Goal: Task Accomplishment & Management: Use online tool/utility

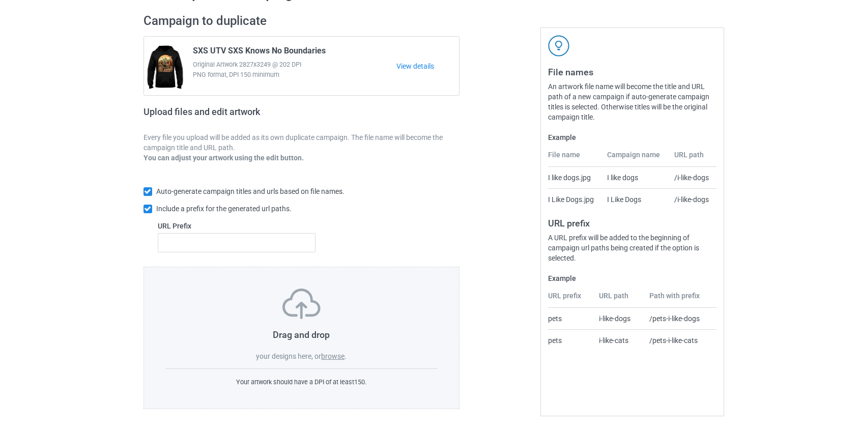
scroll to position [66, 0]
click at [332, 358] on label "browse" at bounding box center [332, 355] width 23 height 8
click at [0, 0] on input "browse" at bounding box center [0, 0] width 0 height 0
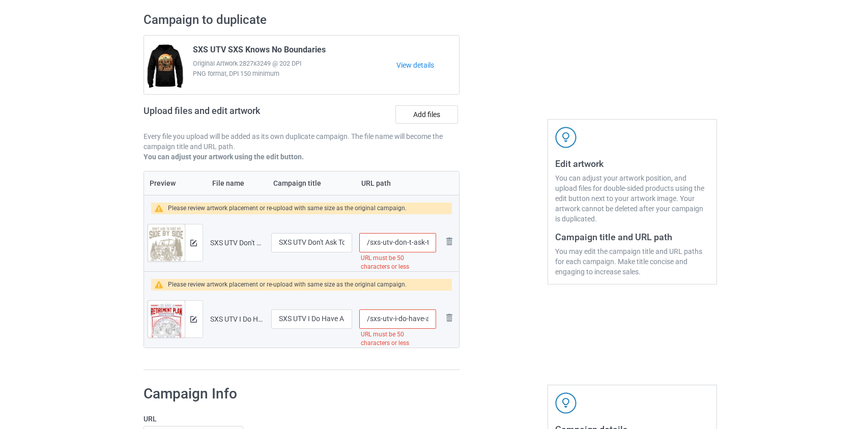
scroll to position [0, 152]
drag, startPoint x: 382, startPoint y: 243, endPoint x: 398, endPoint y: 242, distance: 16.4
click at [398, 242] on input "/sxs-utv-don-t-ask-to-ride-my-snowmobile-and-i-won-t-ride-your-wife" at bounding box center [397, 242] width 76 height 19
type input "/sxs-your-wife"
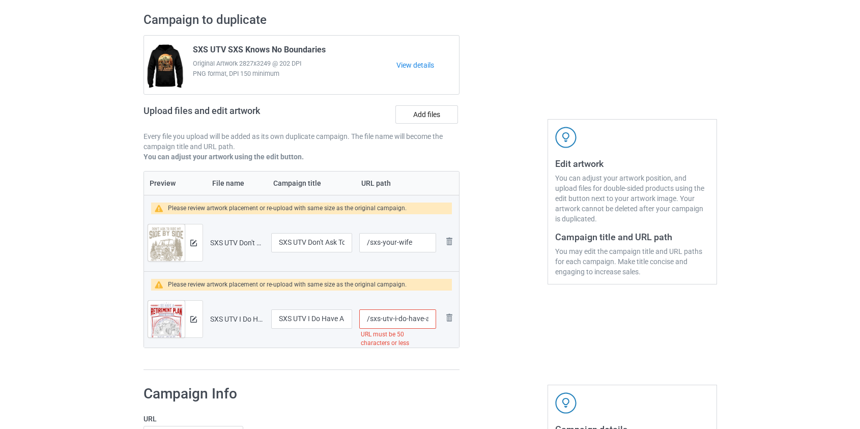
scroll to position [0, 150]
drag, startPoint x: 383, startPoint y: 318, endPoint x: 400, endPoint y: 321, distance: 17.6
click at [400, 321] on input "/sxs-utv-i-do-have-a-retirement-plan-i-ll-ride-my-sxs-all-day-everyday" at bounding box center [397, 318] width 76 height 19
type input "/sxs-everyday"
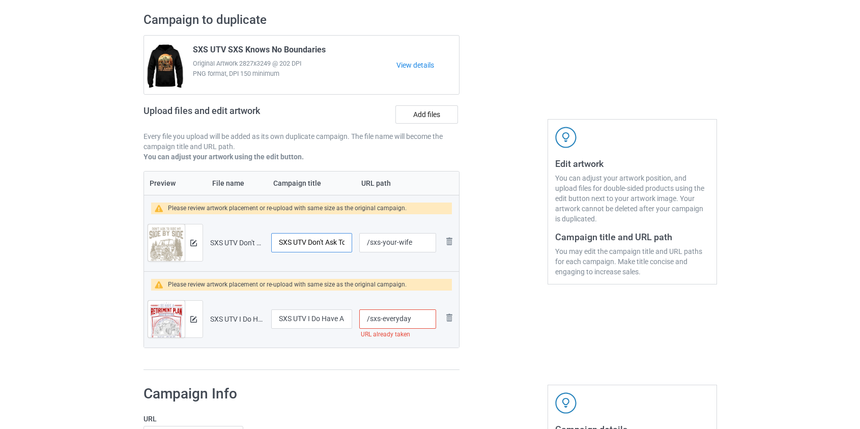
scroll to position [0, 156]
drag, startPoint x: 297, startPoint y: 244, endPoint x: 438, endPoint y: 256, distance: 141.5
click at [438, 256] on tr "Preview and edit artwork SXS UTV Don't Ask To Ride My Snowmobile And I Won't Ri…" at bounding box center [302, 242] width 316 height 57
click at [304, 243] on input "SXS UTV Don't Ask To Ride My Snowmobile And I Won't Ride Your Wife" at bounding box center [311, 242] width 81 height 19
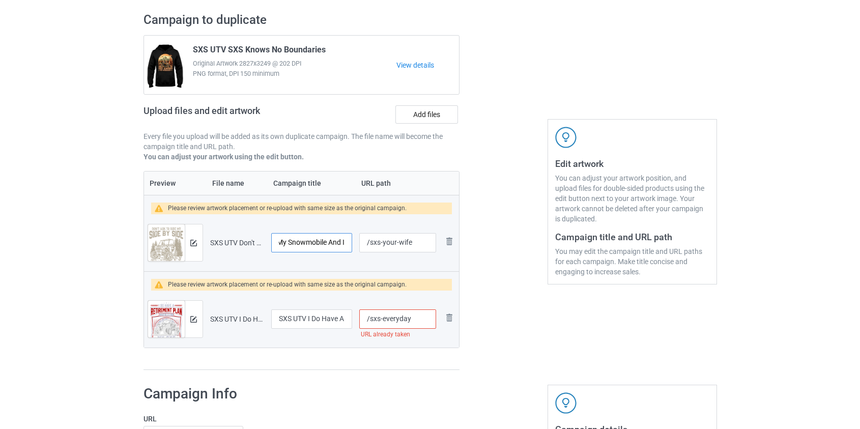
click at [304, 243] on input "SXS UTV Don't Ask To Ride My Snowmobile And I Won't Ride Your Wife" at bounding box center [311, 242] width 81 height 19
type input "SXS UTV Don't Ask To Ride My Side By Side And I Won't Ride Your Wife"
click at [384, 317] on input "/sxs-everyday" at bounding box center [397, 318] width 76 height 19
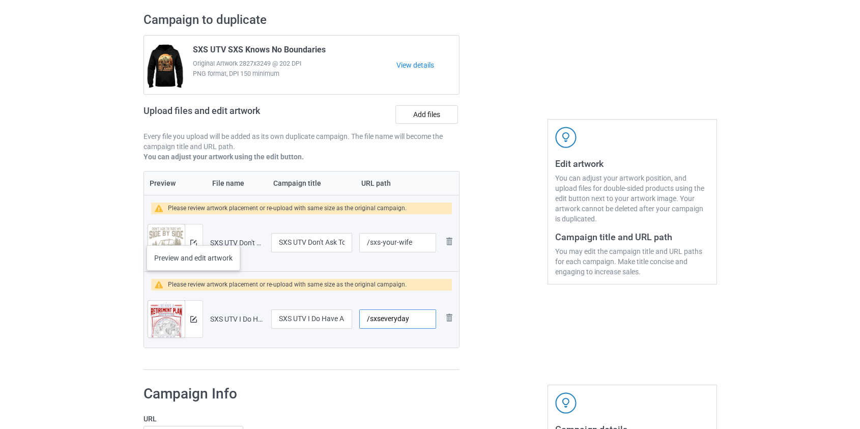
type input "/sxseveryday"
click at [193, 235] on div at bounding box center [194, 242] width 18 height 37
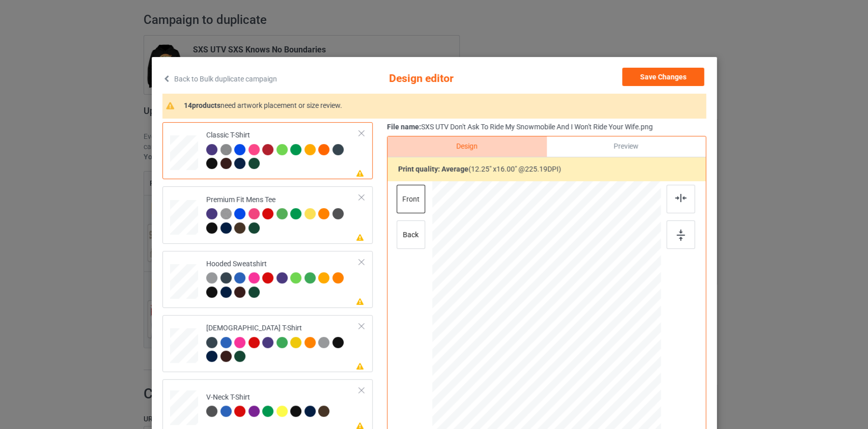
click at [242, 73] on link "Back to Bulk duplicate campaign" at bounding box center [219, 79] width 115 height 22
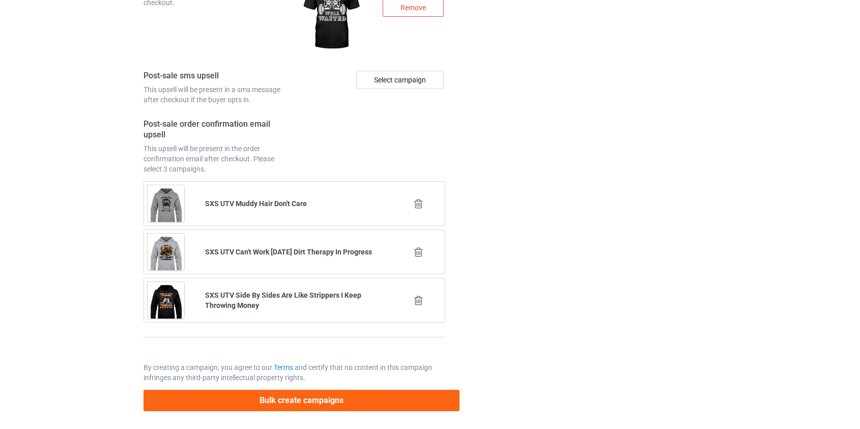
scroll to position [1503, 0]
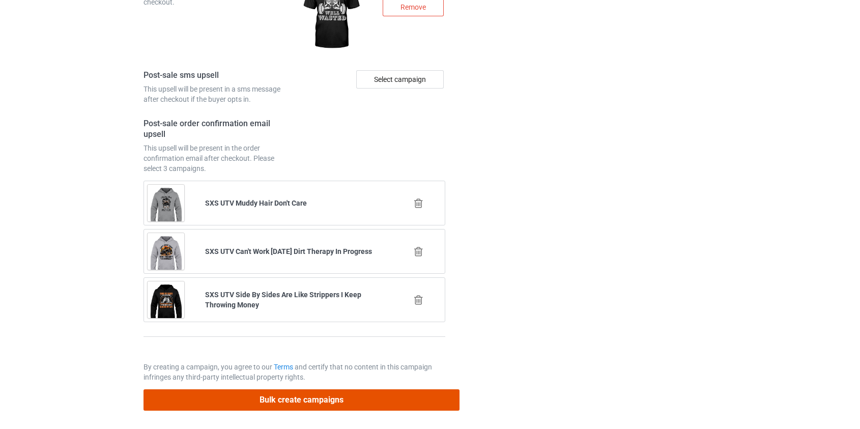
click at [316, 391] on button "Bulk create campaigns" at bounding box center [302, 399] width 317 height 21
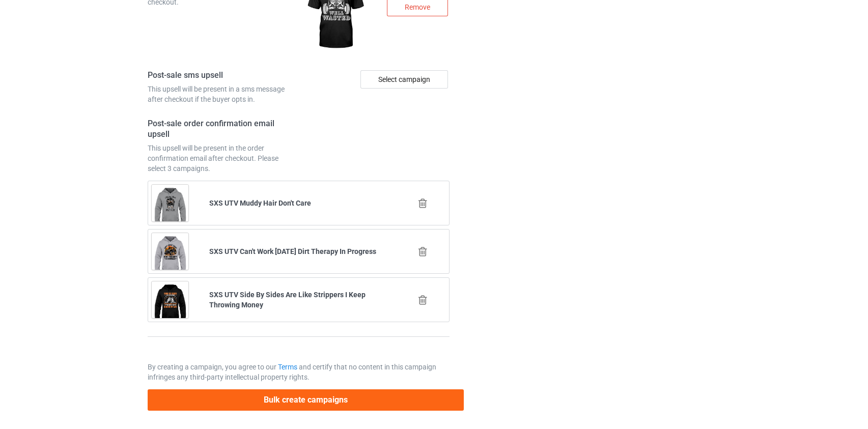
scroll to position [0, 0]
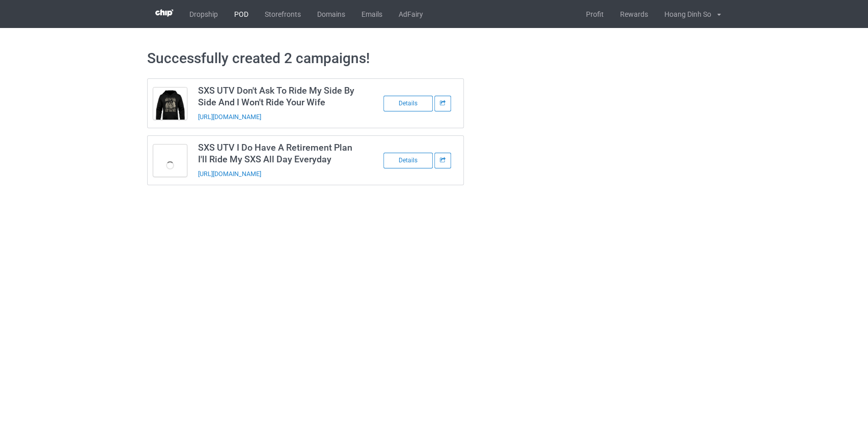
click at [236, 11] on link "POD" at bounding box center [241, 14] width 31 height 28
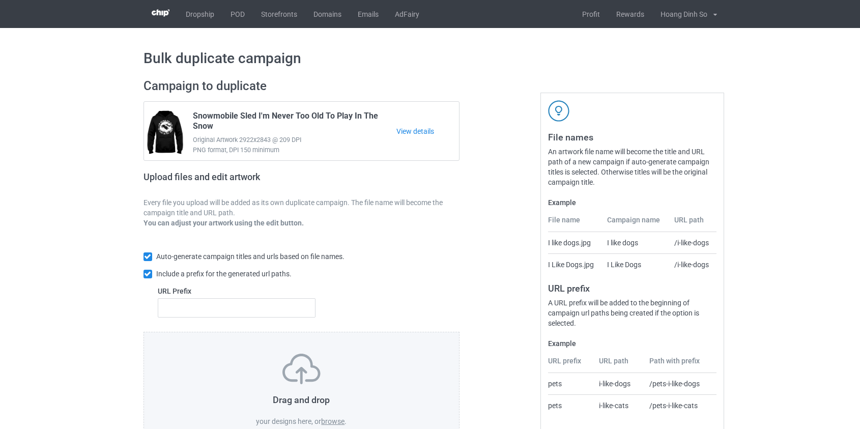
click at [326, 422] on label "browse" at bounding box center [332, 421] width 23 height 8
click at [0, 0] on input "browse" at bounding box center [0, 0] width 0 height 0
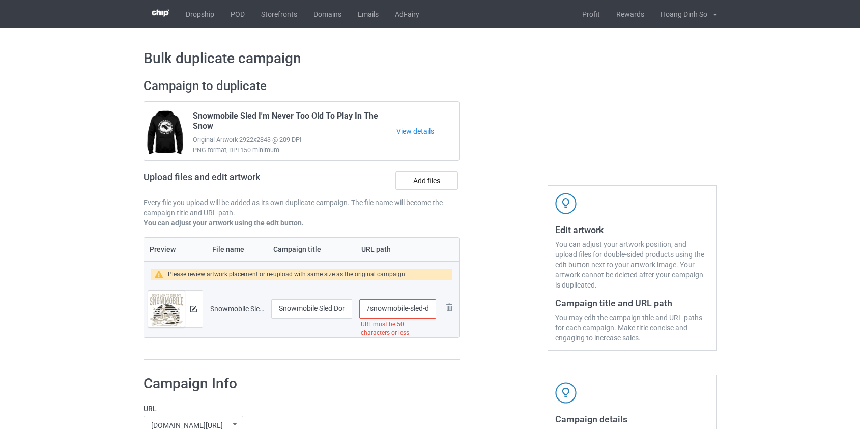
click at [387, 309] on input "/snowmobile-sled-don-t-ask-to-ride-my-snowmobile-and-i-won-t-ride-your-wife" at bounding box center [397, 308] width 76 height 19
drag, startPoint x: 413, startPoint y: 309, endPoint x: 580, endPoint y: 305, distance: 167.5
click at [580, 305] on div "Campaign to duplicate Snowmobile Sled I'm Never Too Old To Play In The Snow Ori…" at bounding box center [430, 219] width 588 height 296
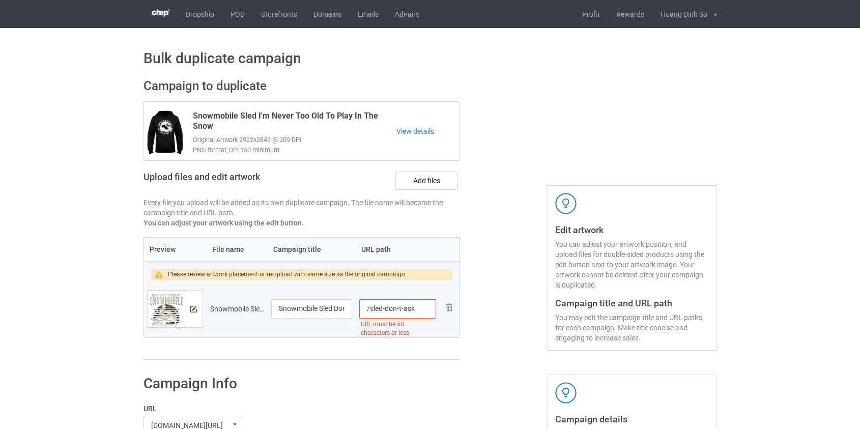
scroll to position [0, 0]
click at [399, 307] on input "/sled-don-t-ask" at bounding box center [397, 308] width 76 height 19
click at [401, 306] on input "/sled-dont-ask" at bounding box center [397, 308] width 76 height 19
click at [385, 306] on input "/sled-dontask" at bounding box center [397, 308] width 76 height 19
type input "/sleddontask"
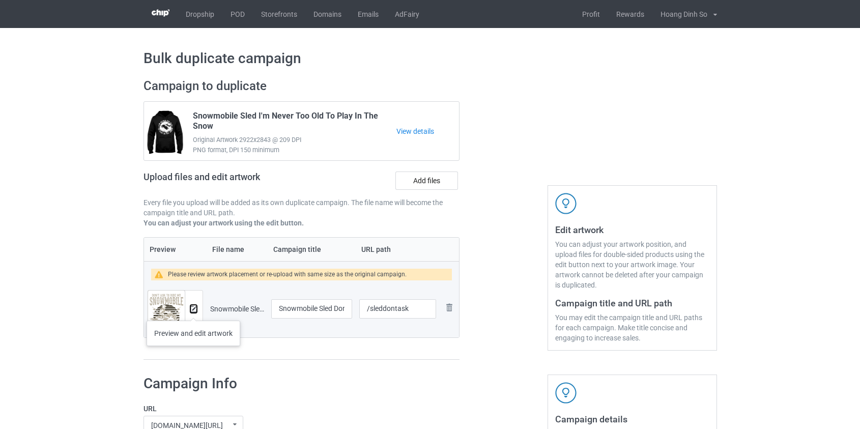
click at [193, 311] on img at bounding box center [193, 309] width 7 height 7
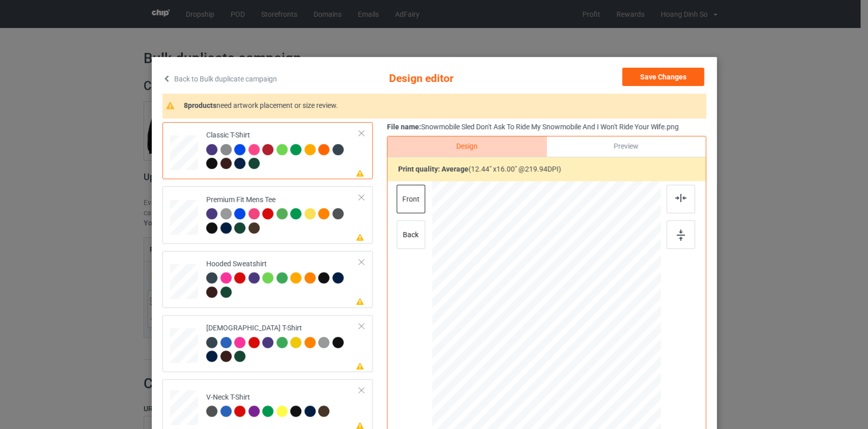
click at [234, 74] on link "Back to Bulk duplicate campaign" at bounding box center [219, 79] width 115 height 22
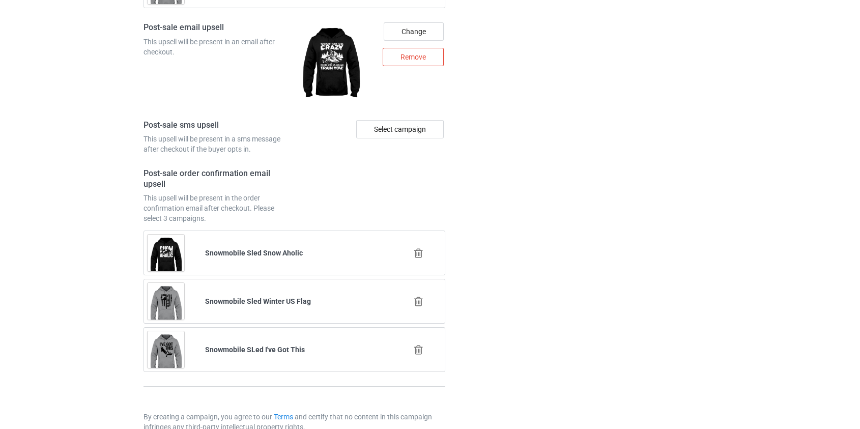
scroll to position [1427, 0]
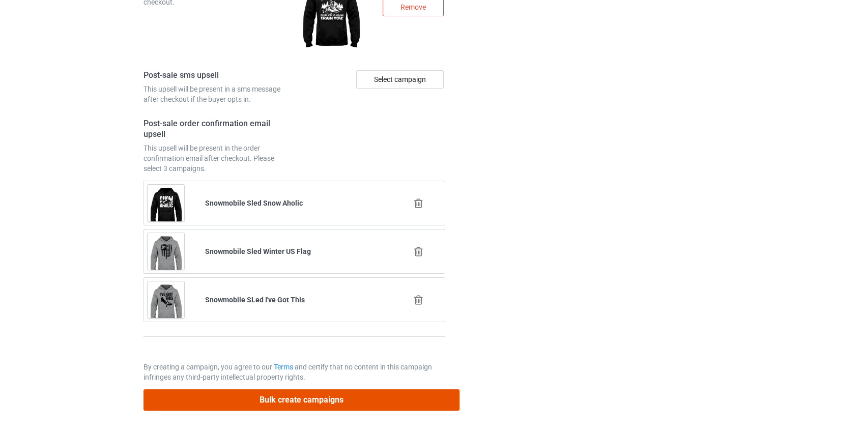
click at [305, 395] on button "Bulk create campaigns" at bounding box center [302, 399] width 317 height 21
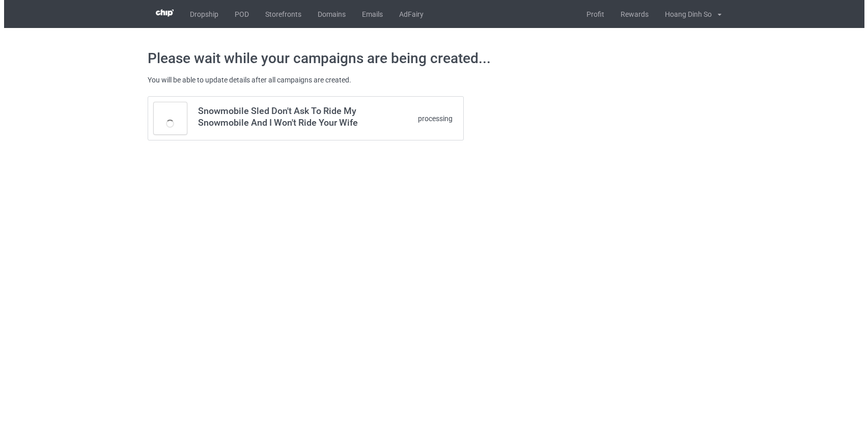
scroll to position [0, 0]
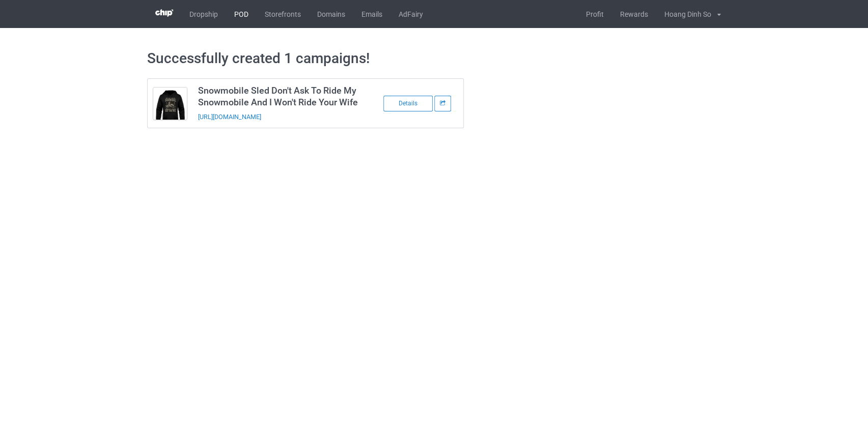
click at [248, 14] on link "POD" at bounding box center [241, 14] width 31 height 28
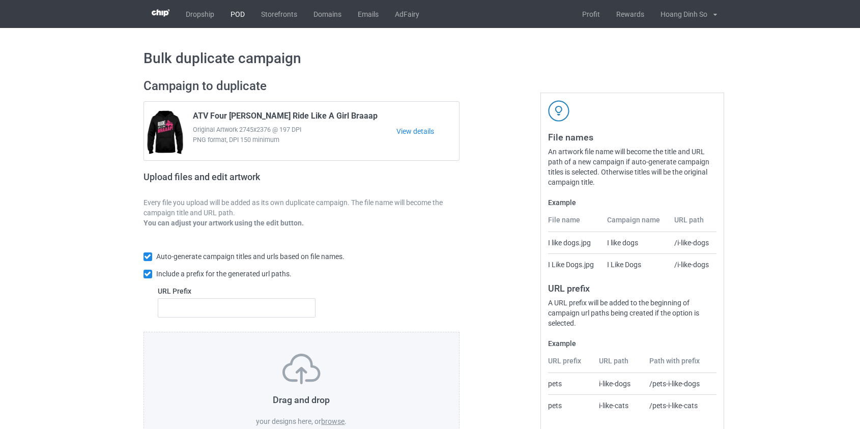
click at [239, 13] on link "POD" at bounding box center [237, 14] width 31 height 28
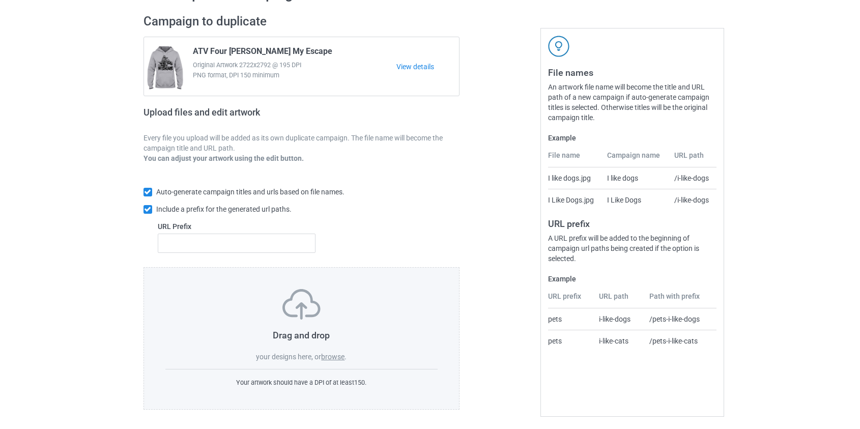
scroll to position [66, 0]
click at [336, 356] on label "browse" at bounding box center [332, 355] width 23 height 8
click at [0, 0] on input "browse" at bounding box center [0, 0] width 0 height 0
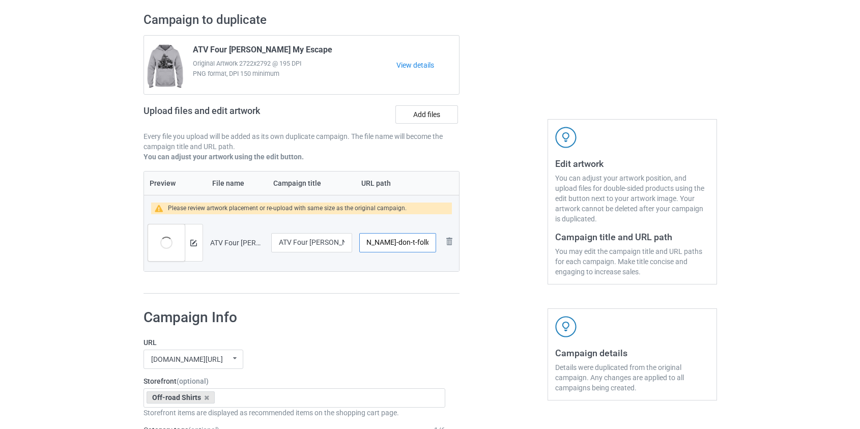
scroll to position [0, 93]
drag, startPoint x: 381, startPoint y: 242, endPoint x: 396, endPoint y: 240, distance: 15.0
click at [396, 240] on input "/atv-four-[PERSON_NAME]-don-t-follow-me-i-do-stupid-shit" at bounding box center [397, 242] width 76 height 19
click at [406, 241] on input "/atvstupid-shit" at bounding box center [397, 242] width 76 height 19
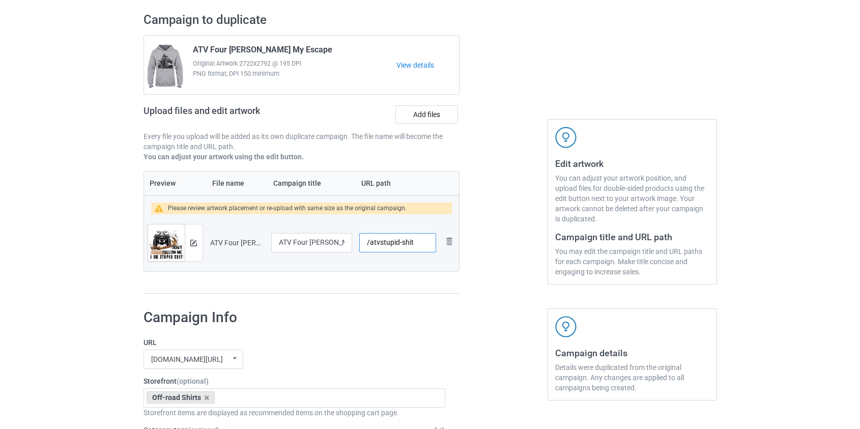
click at [405, 241] on input "/atvstupid-shit" at bounding box center [397, 242] width 76 height 19
type input "/atvstupid"
click at [195, 244] on img at bounding box center [193, 243] width 7 height 7
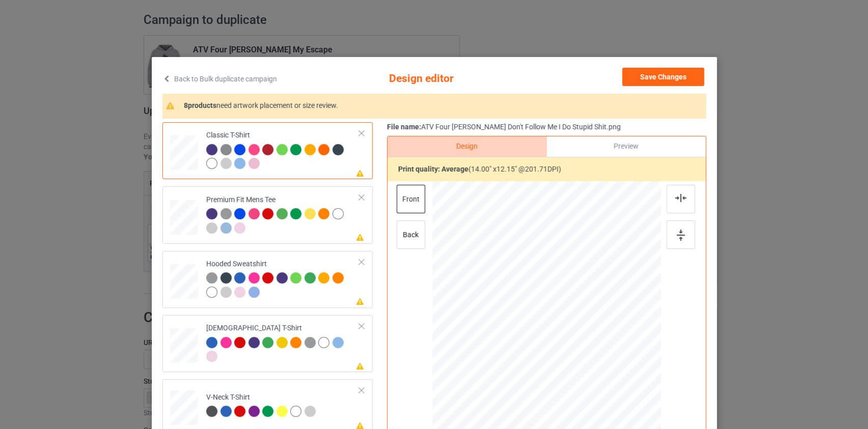
click at [229, 77] on link "Back to Bulk duplicate campaign" at bounding box center [219, 79] width 115 height 22
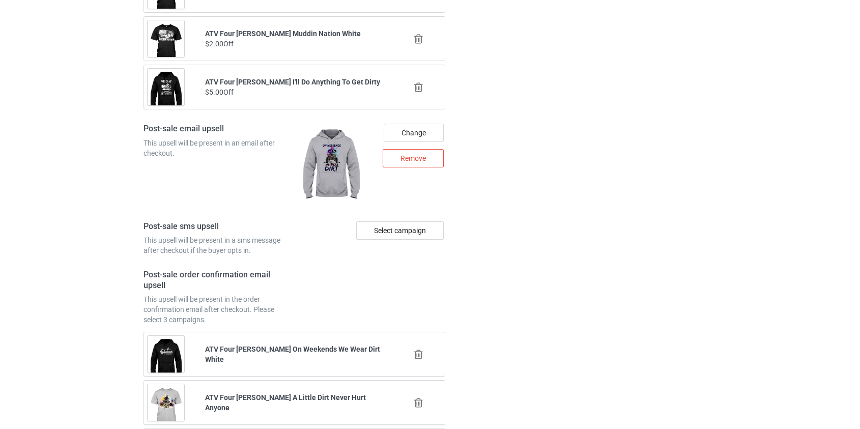
scroll to position [1427, 0]
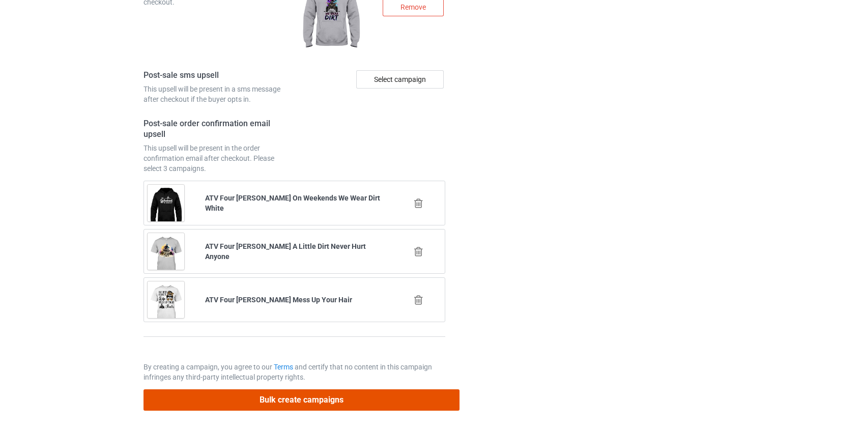
click at [319, 396] on button "Bulk create campaigns" at bounding box center [302, 399] width 317 height 21
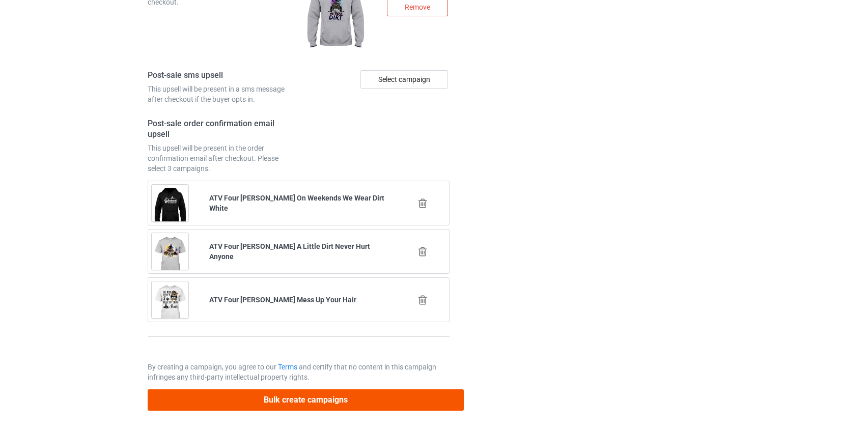
scroll to position [0, 0]
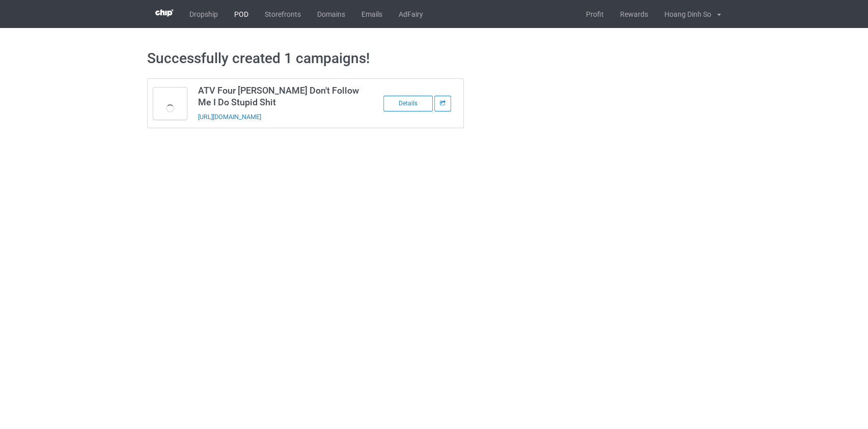
click at [244, 13] on link "POD" at bounding box center [241, 14] width 31 height 28
